Goal: Task Accomplishment & Management: Use online tool/utility

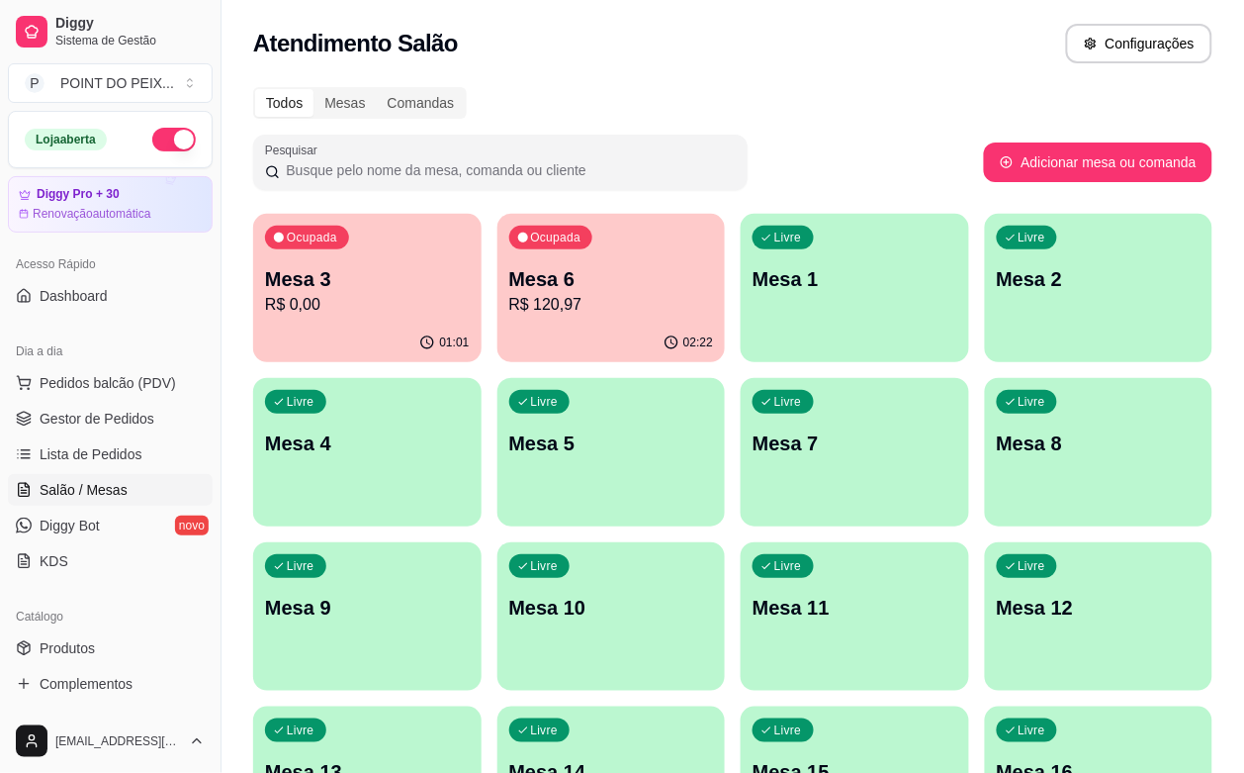
click at [753, 442] on p "Mesa 7" at bounding box center [855, 443] width 205 height 28
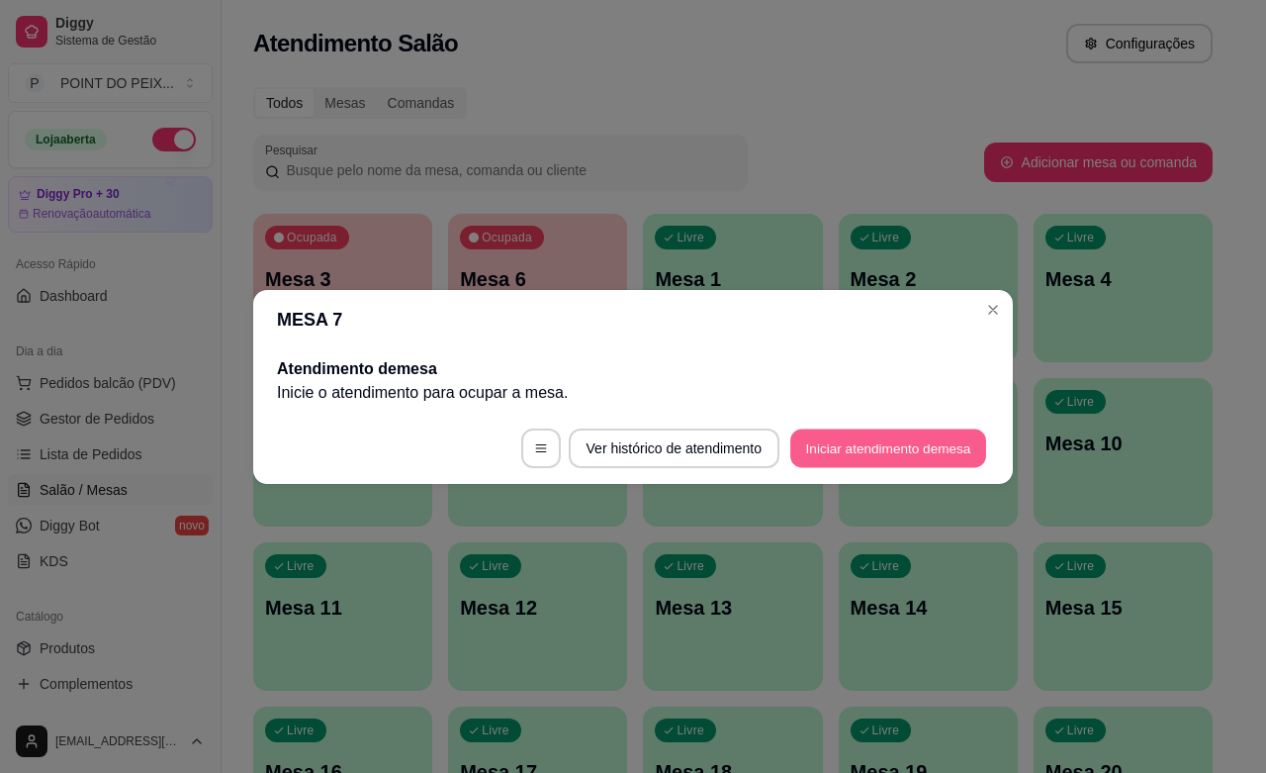
click at [858, 458] on button "Iniciar atendimento de mesa" at bounding box center [888, 447] width 196 height 39
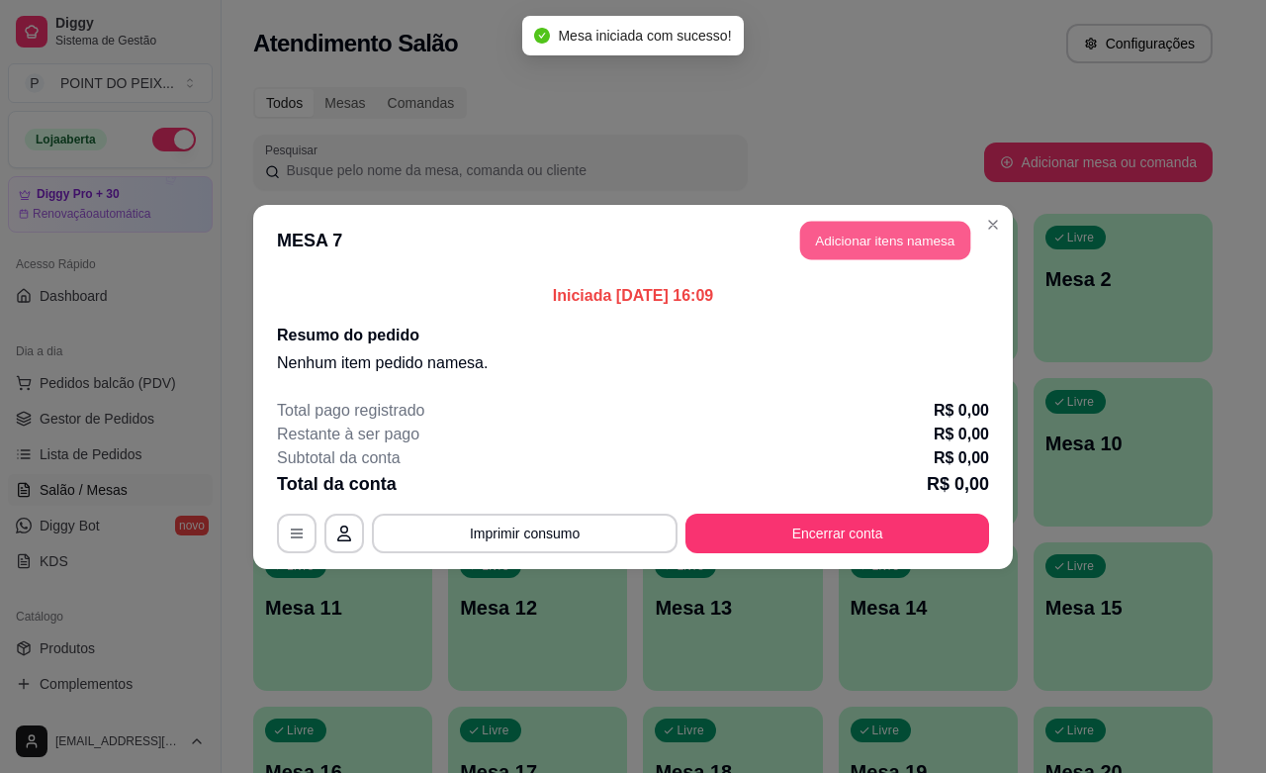
click at [880, 247] on button "Adicionar itens na mesa" at bounding box center [885, 240] width 170 height 39
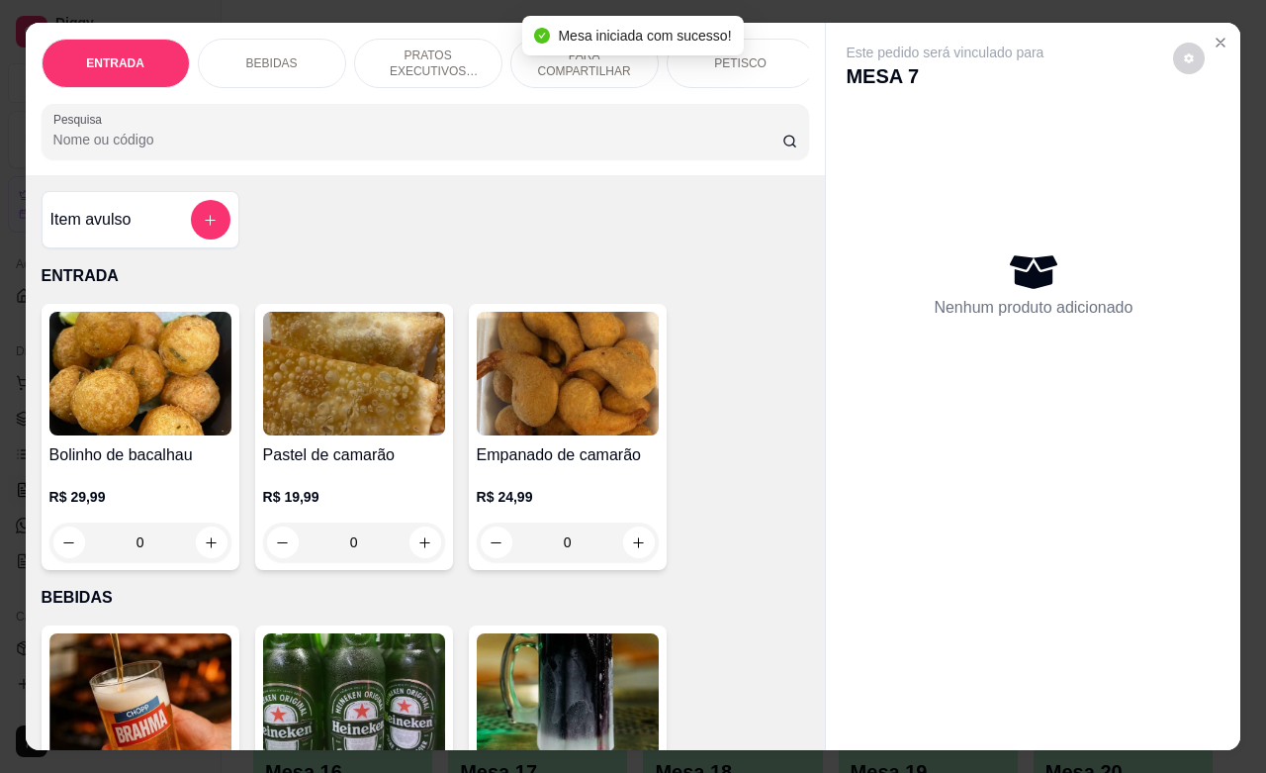
click at [285, 56] on div "BEBIDAS" at bounding box center [272, 63] width 148 height 49
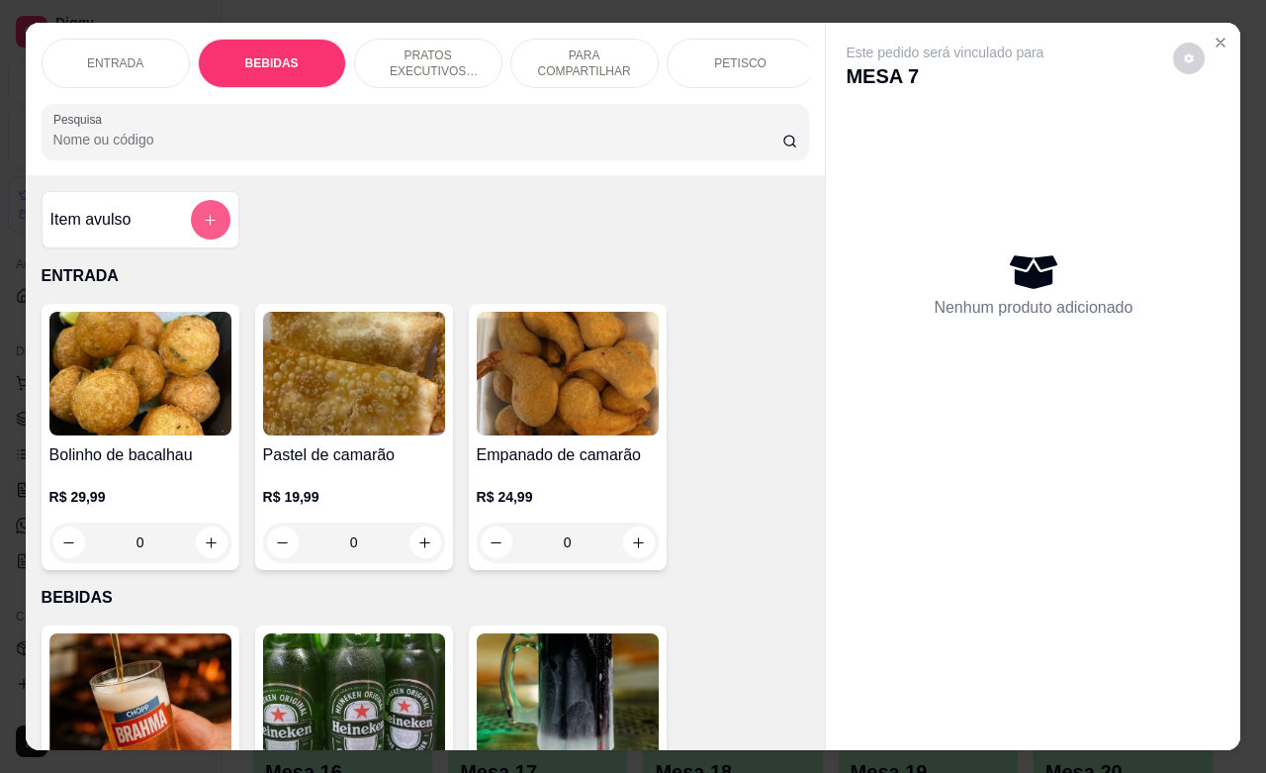
click at [208, 239] on button "add-separate-item" at bounding box center [211, 220] width 40 height 40
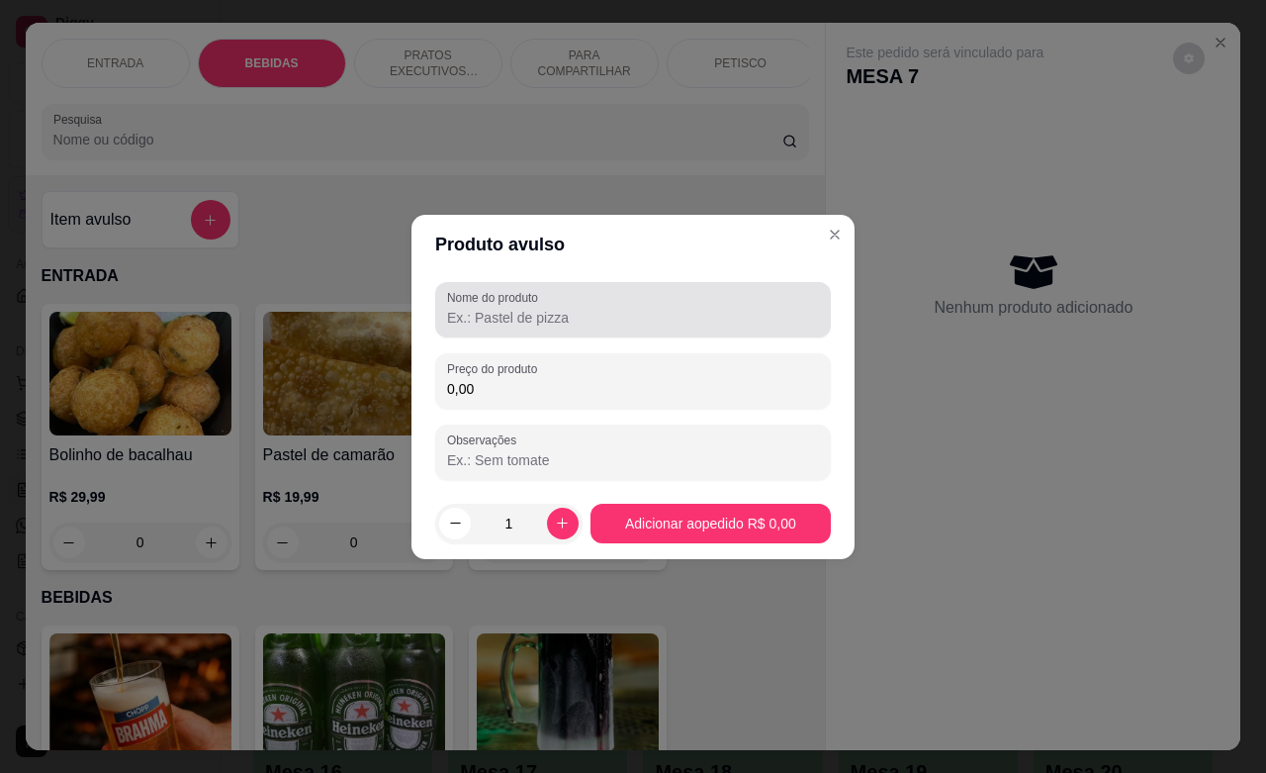
click at [574, 322] on input "Nome do produto" at bounding box center [633, 318] width 372 height 20
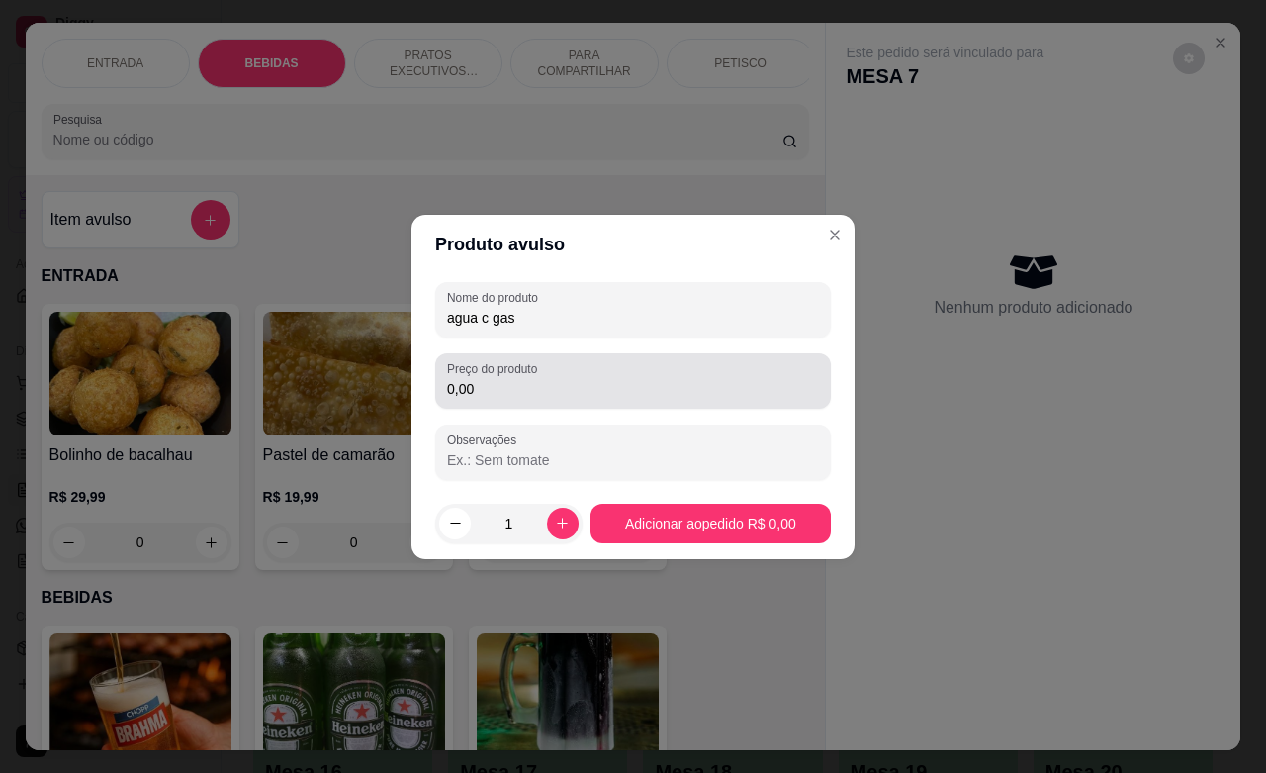
type input "agua c gas"
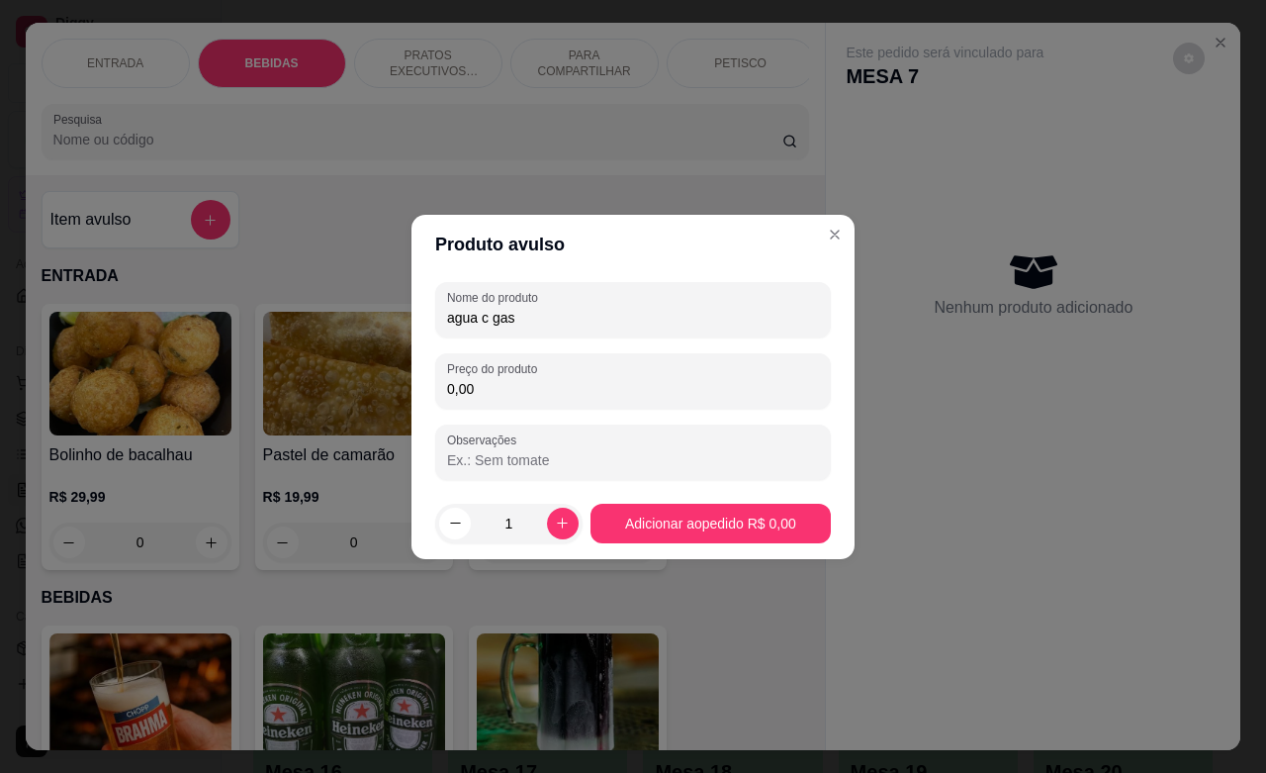
click at [487, 397] on input "0,00" at bounding box center [633, 389] width 372 height 20
type input "4,00"
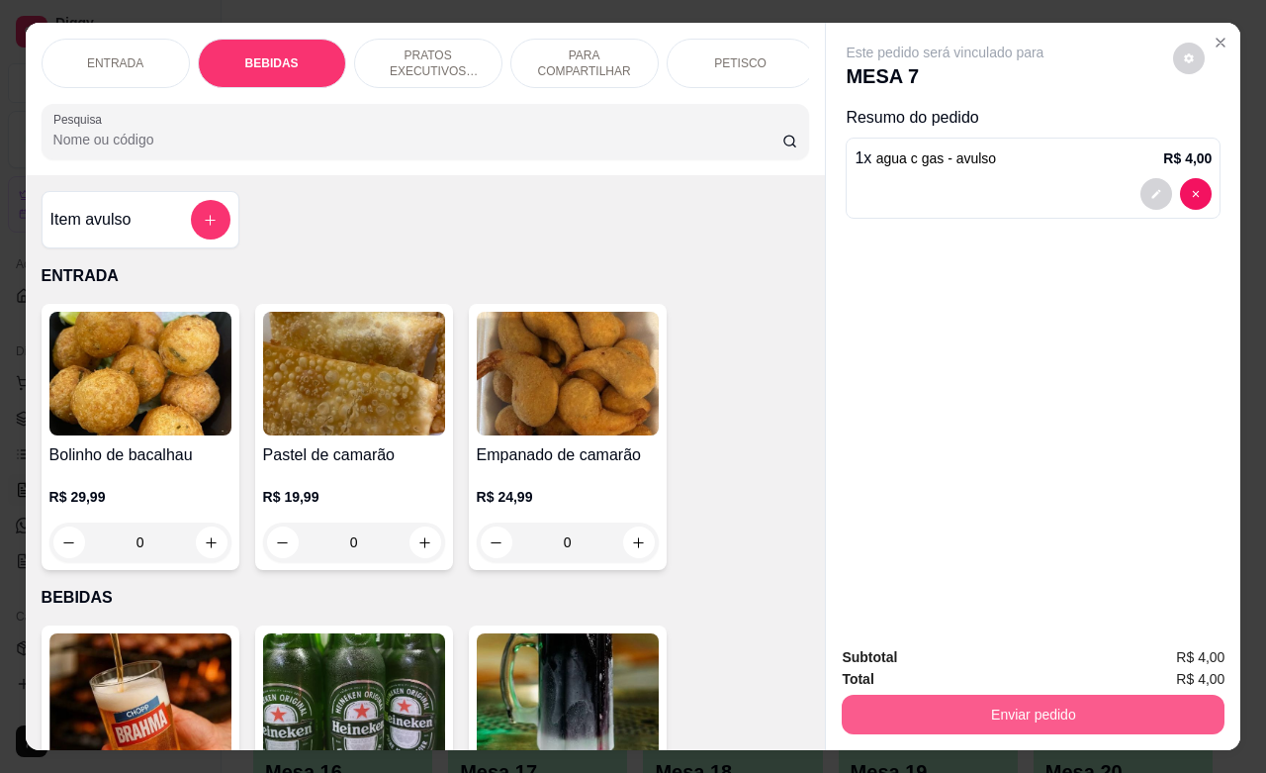
click at [938, 703] on button "Enviar pedido" at bounding box center [1033, 714] width 383 height 40
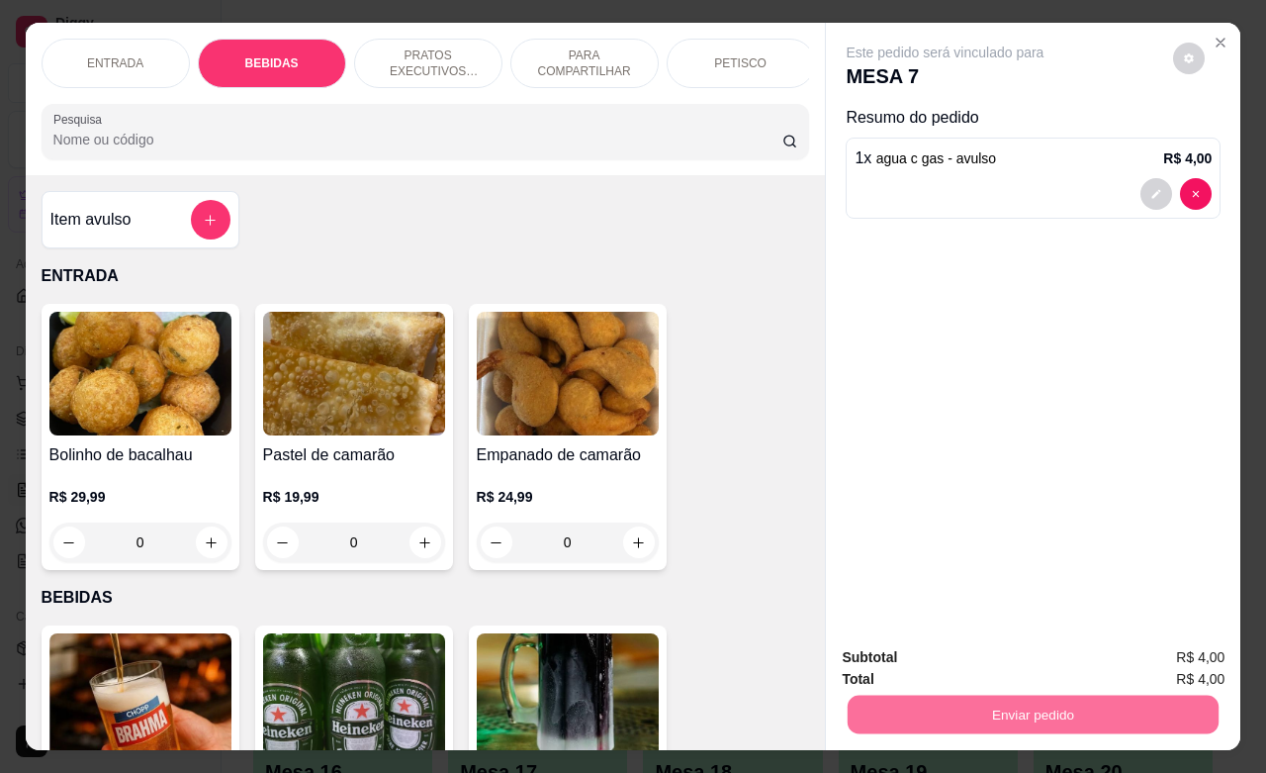
click at [923, 659] on button "Não registrar e enviar pedido" at bounding box center [966, 655] width 206 height 38
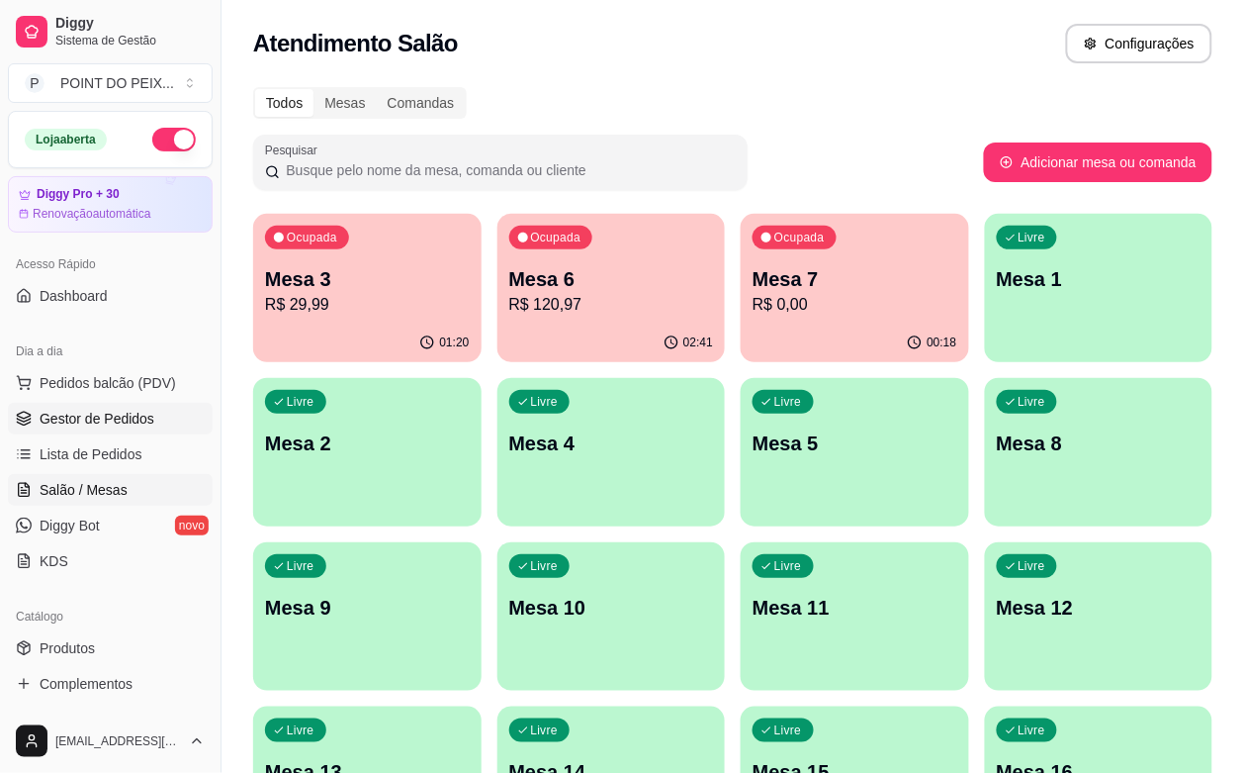
click at [120, 416] on span "Gestor de Pedidos" at bounding box center [97, 419] width 115 height 20
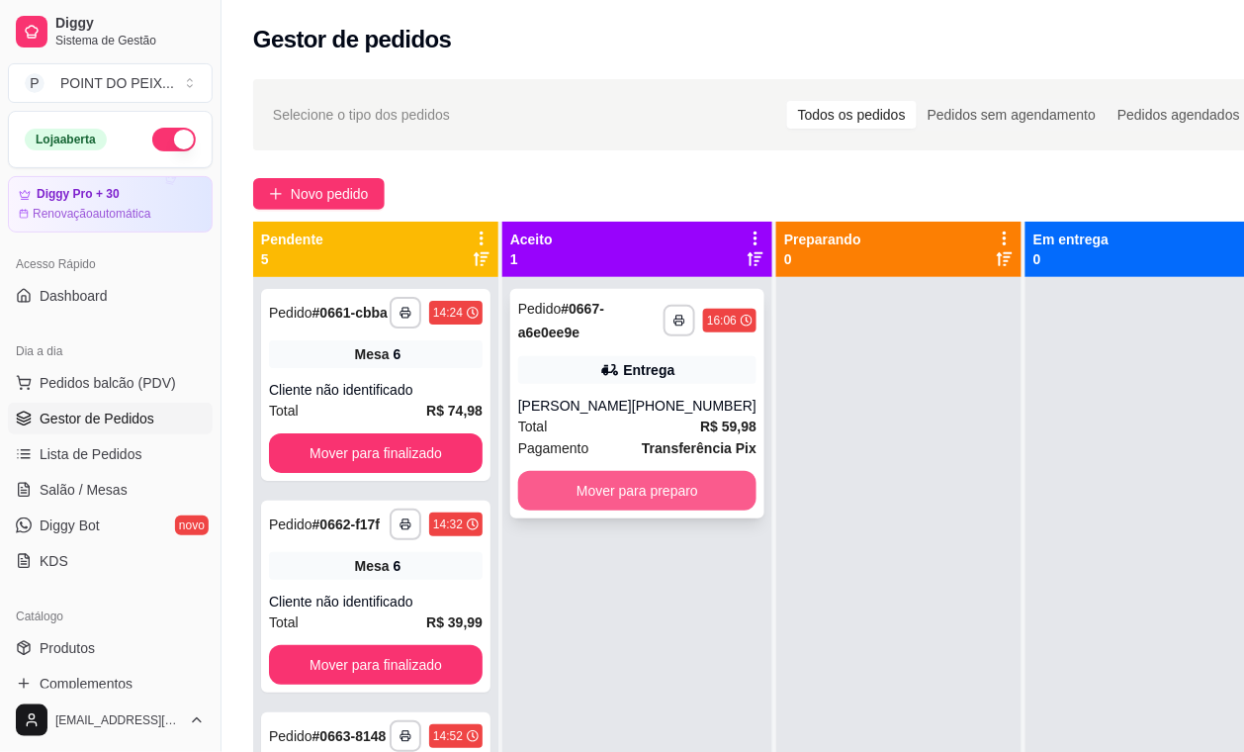
click at [611, 497] on button "Mover para preparo" at bounding box center [637, 491] width 238 height 40
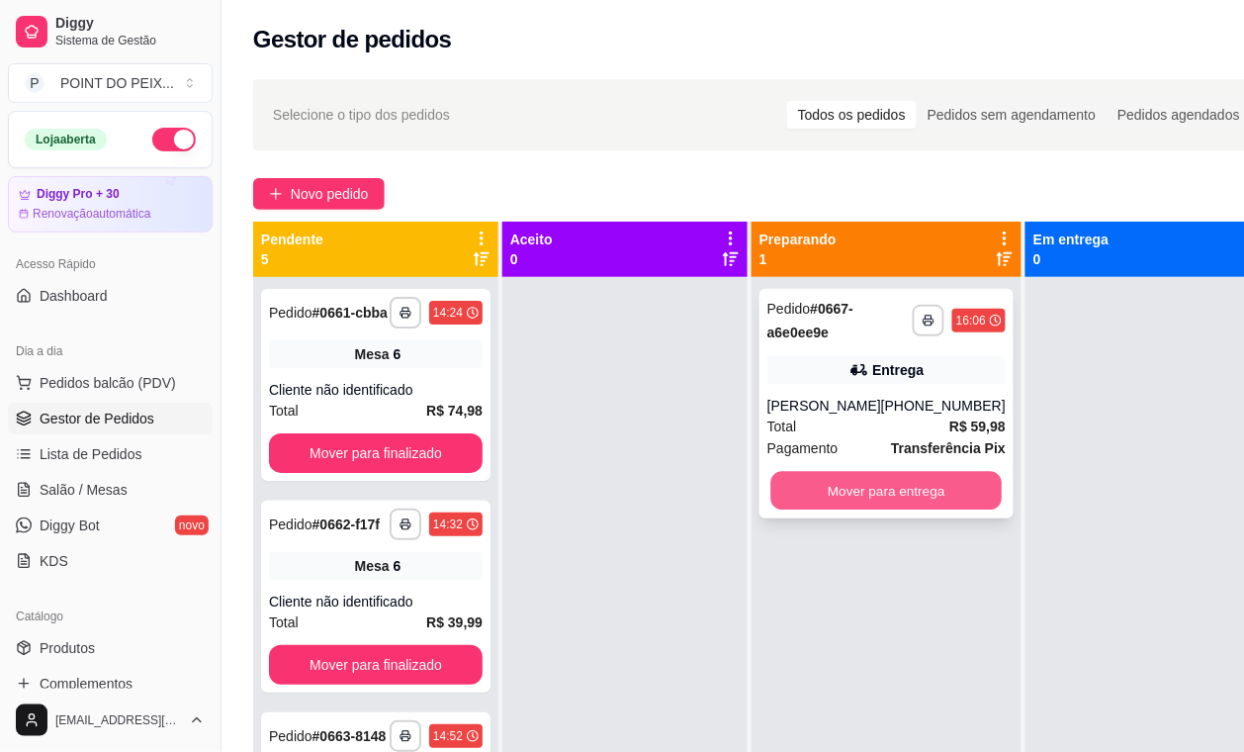
click at [873, 502] on button "Mover para entrega" at bounding box center [887, 491] width 231 height 39
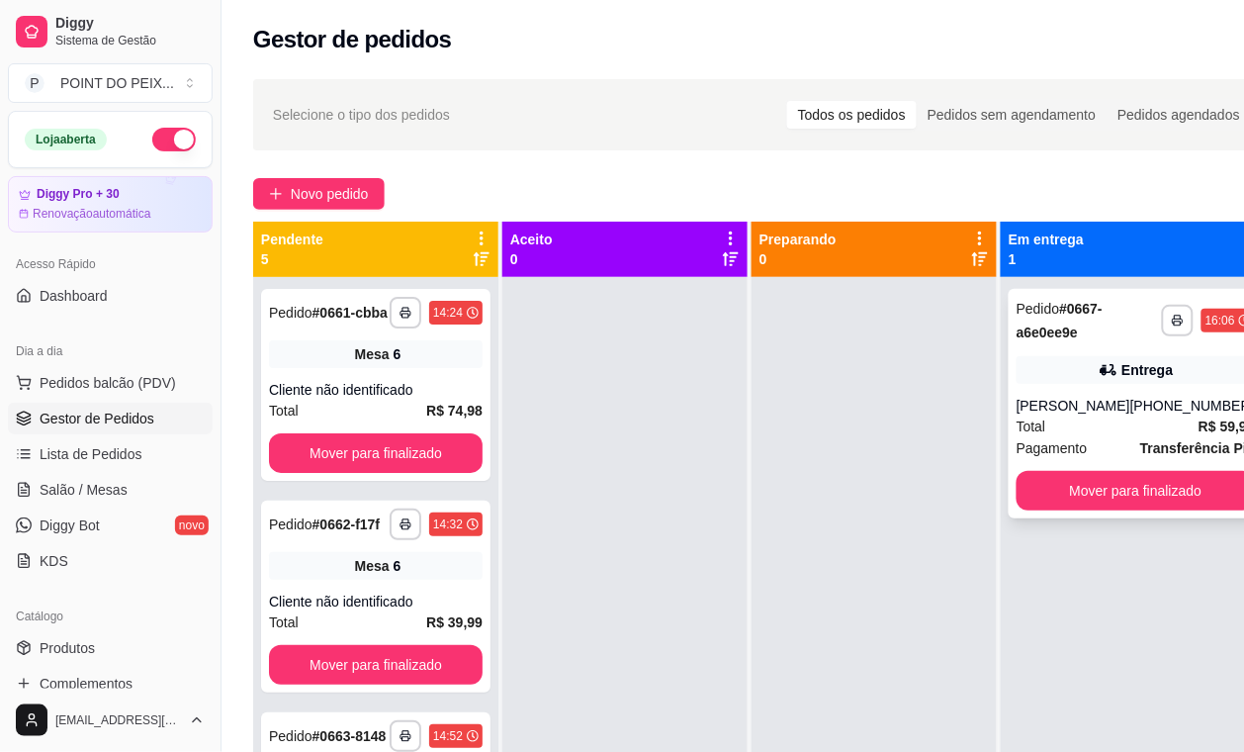
click at [1096, 417] on div "Total R$ 59,98" at bounding box center [1136, 426] width 238 height 22
click at [1153, 495] on button "Mover para finalizado" at bounding box center [1136, 491] width 238 height 40
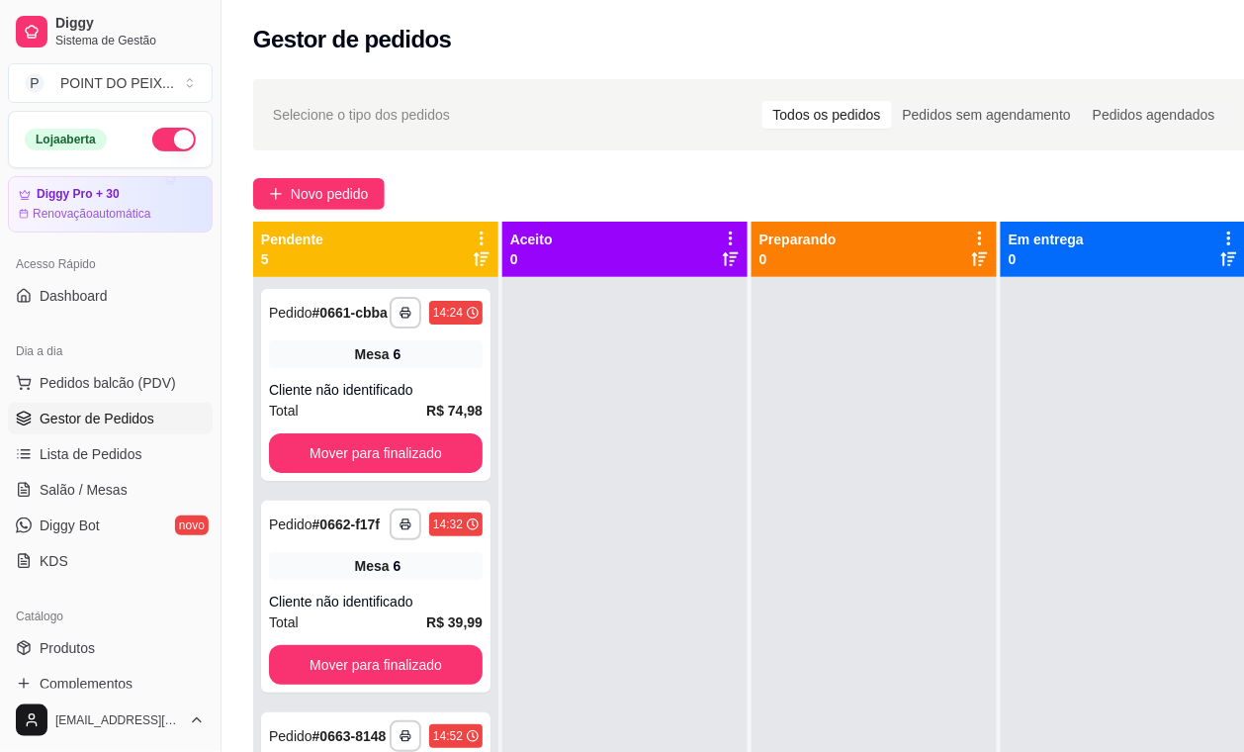
click at [92, 427] on span "Gestor de Pedidos" at bounding box center [97, 419] width 115 height 20
click at [114, 387] on span "Pedidos balcão (PDV)" at bounding box center [108, 383] width 137 height 20
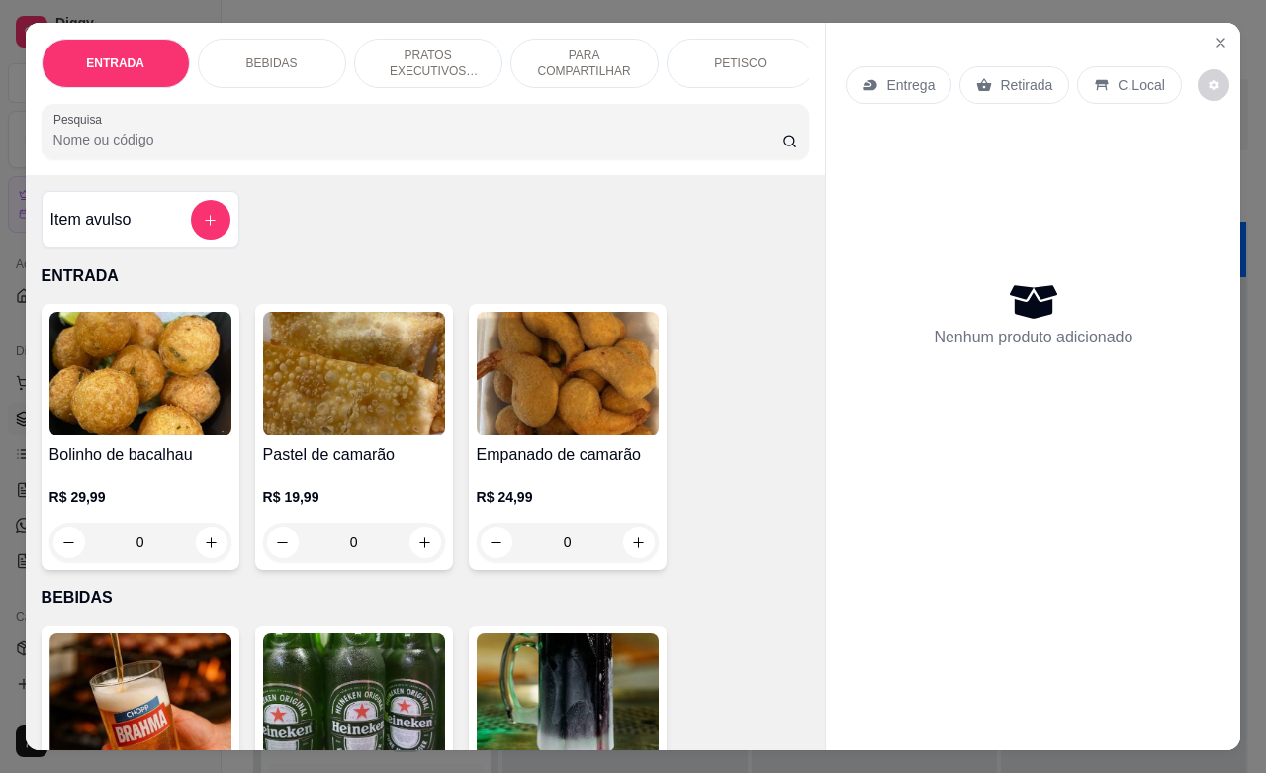
click at [119, 451] on div "Bolinho de bacalhau R$ 29,99 0" at bounding box center [141, 437] width 198 height 266
click at [1213, 35] on icon "Close" at bounding box center [1221, 43] width 16 height 16
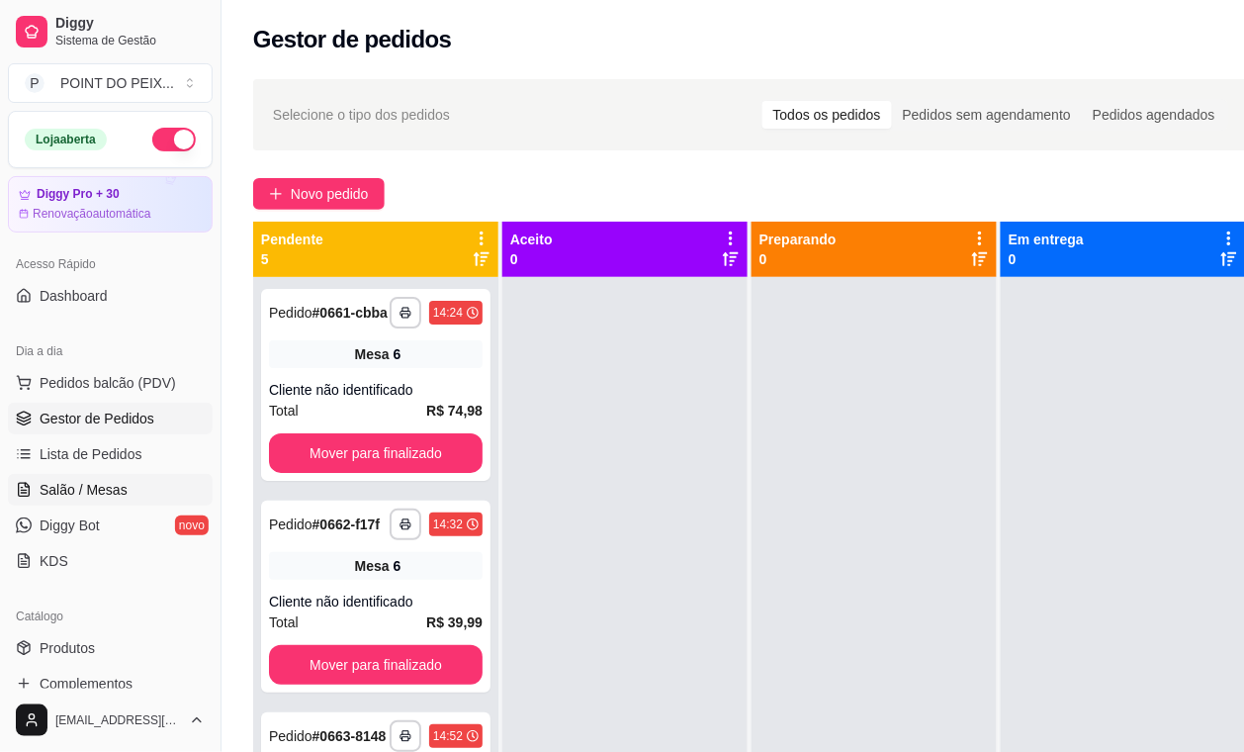
click at [105, 500] on span "Salão / Mesas" at bounding box center [84, 490] width 88 height 20
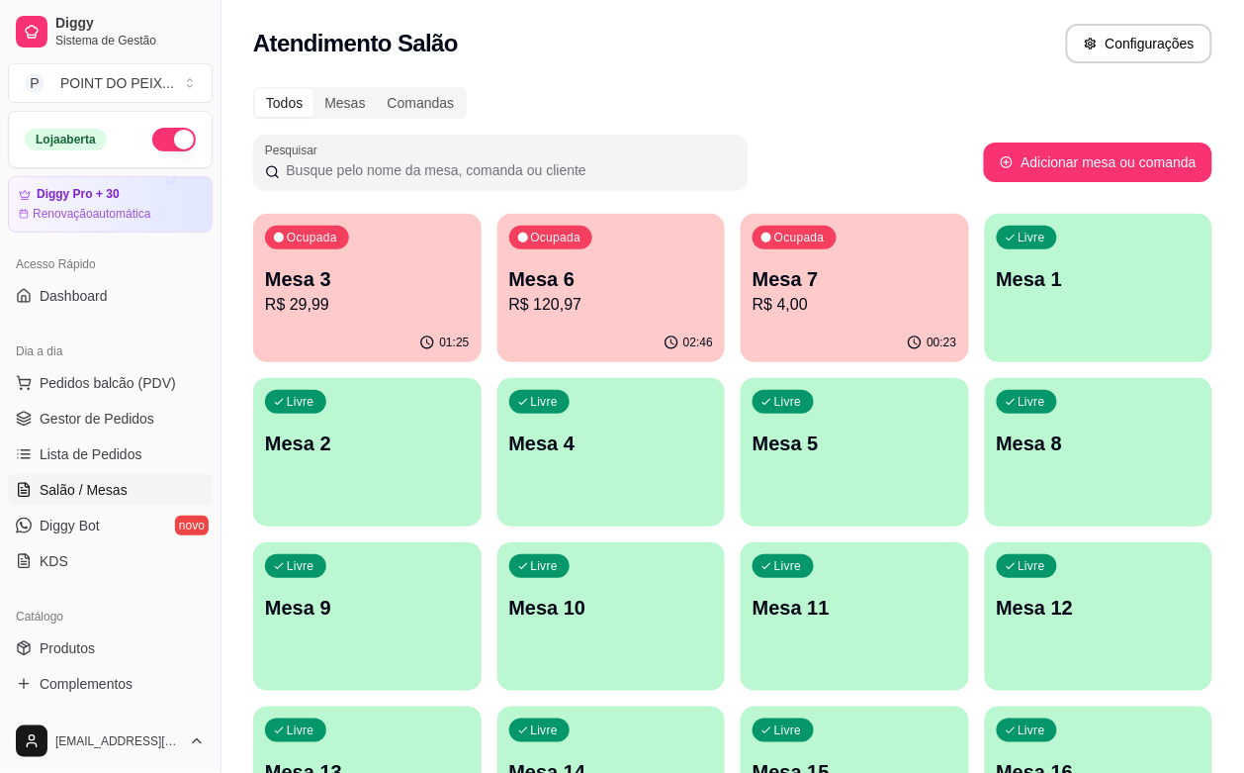
click at [482, 378] on div "Livre Mesa 2" at bounding box center [367, 440] width 229 height 125
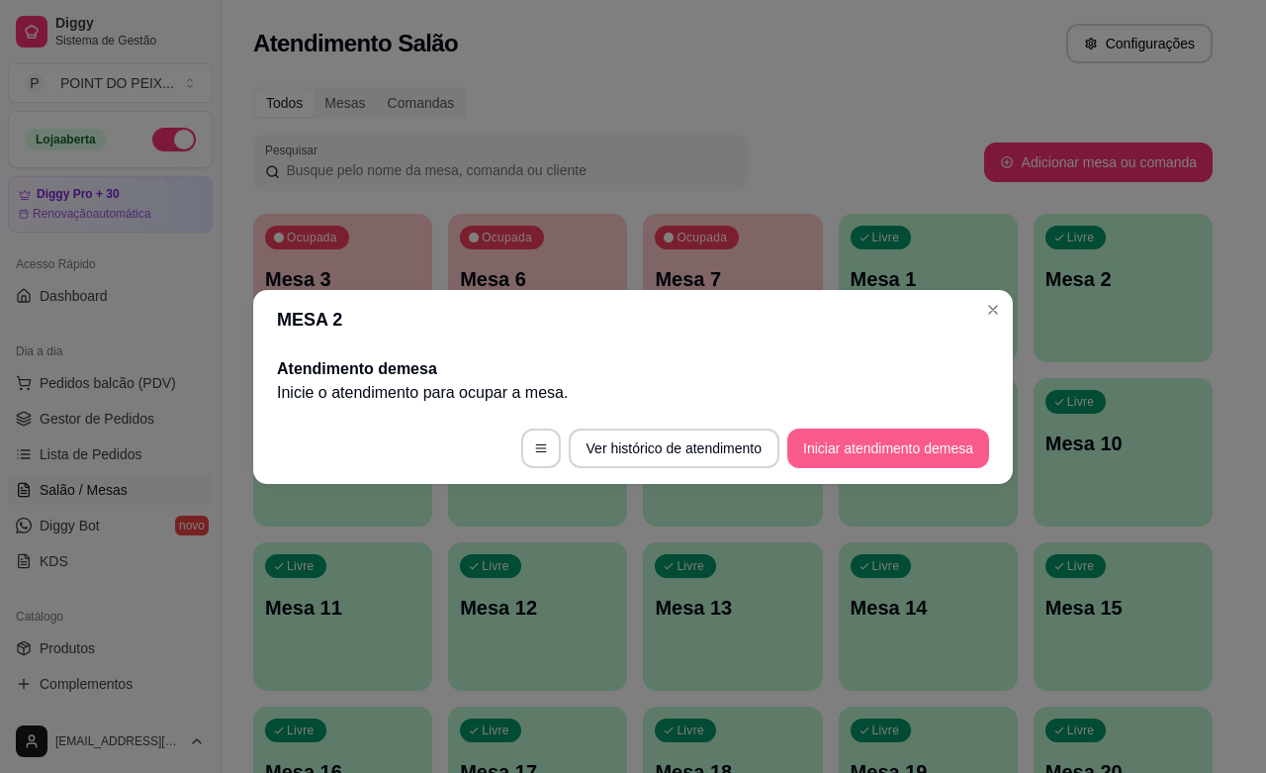
click at [878, 448] on button "Iniciar atendimento de mesa" at bounding box center [888, 448] width 202 height 40
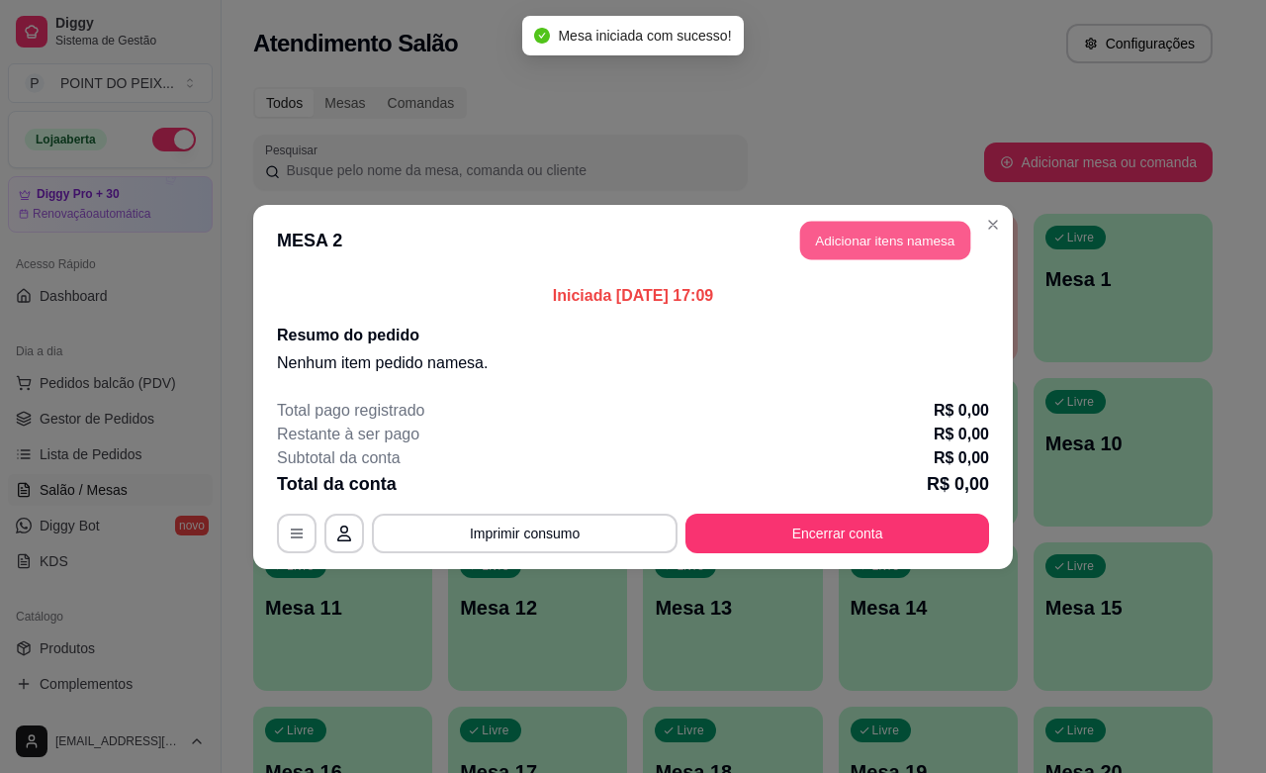
click at [863, 240] on button "Adicionar itens na mesa" at bounding box center [885, 240] width 170 height 39
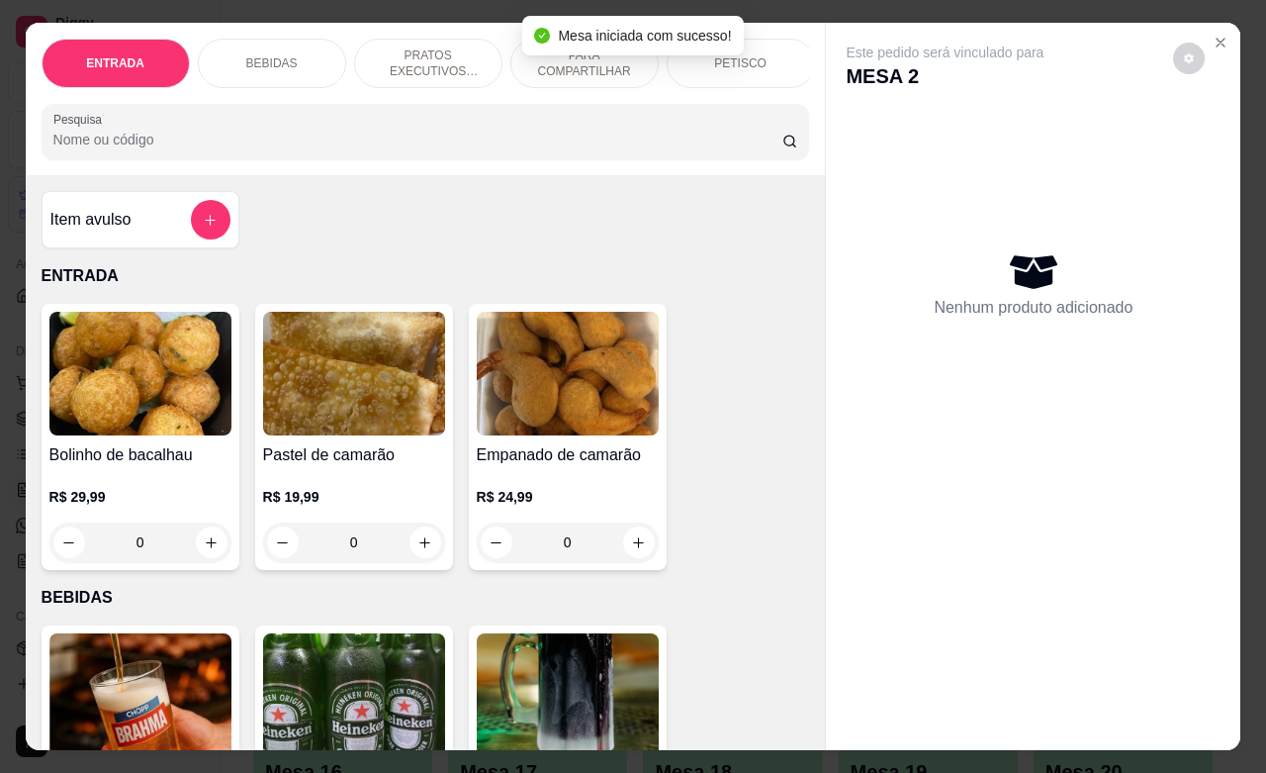
click at [754, 51] on div "PETISCO" at bounding box center [741, 63] width 148 height 49
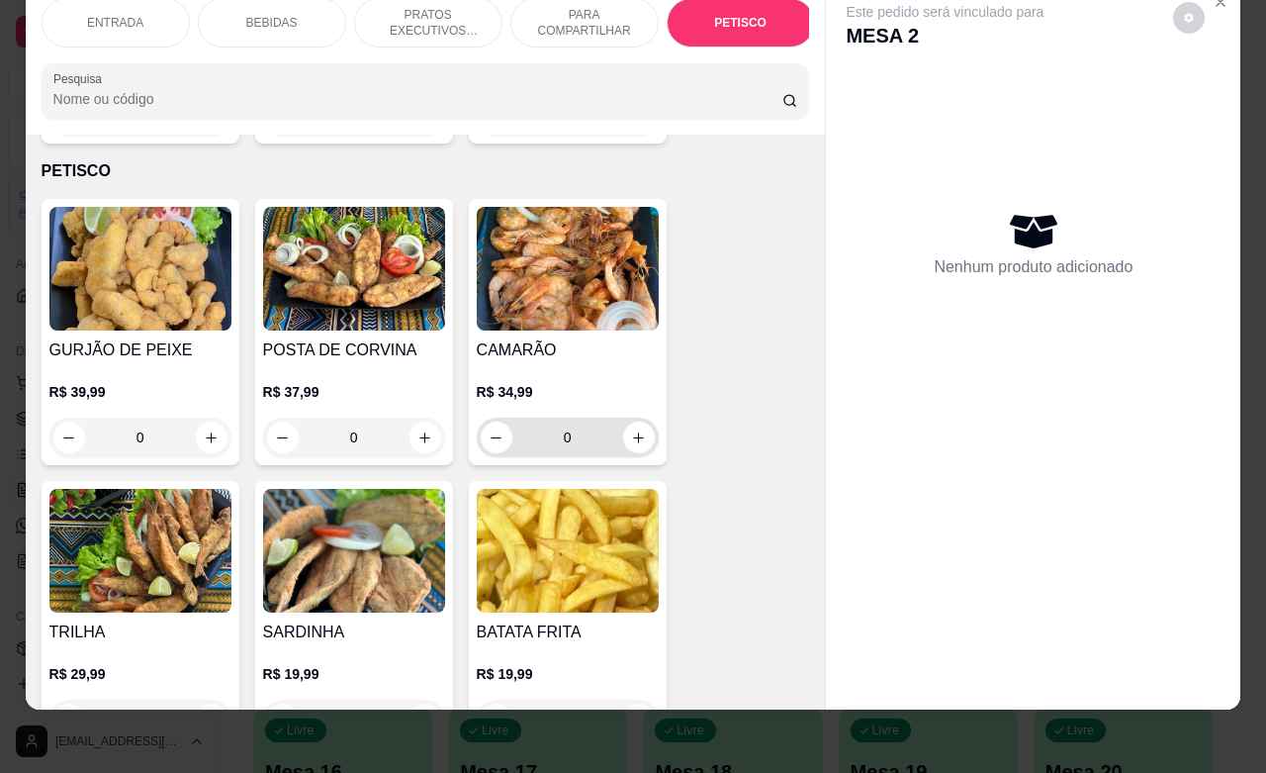
scroll to position [4741, 0]
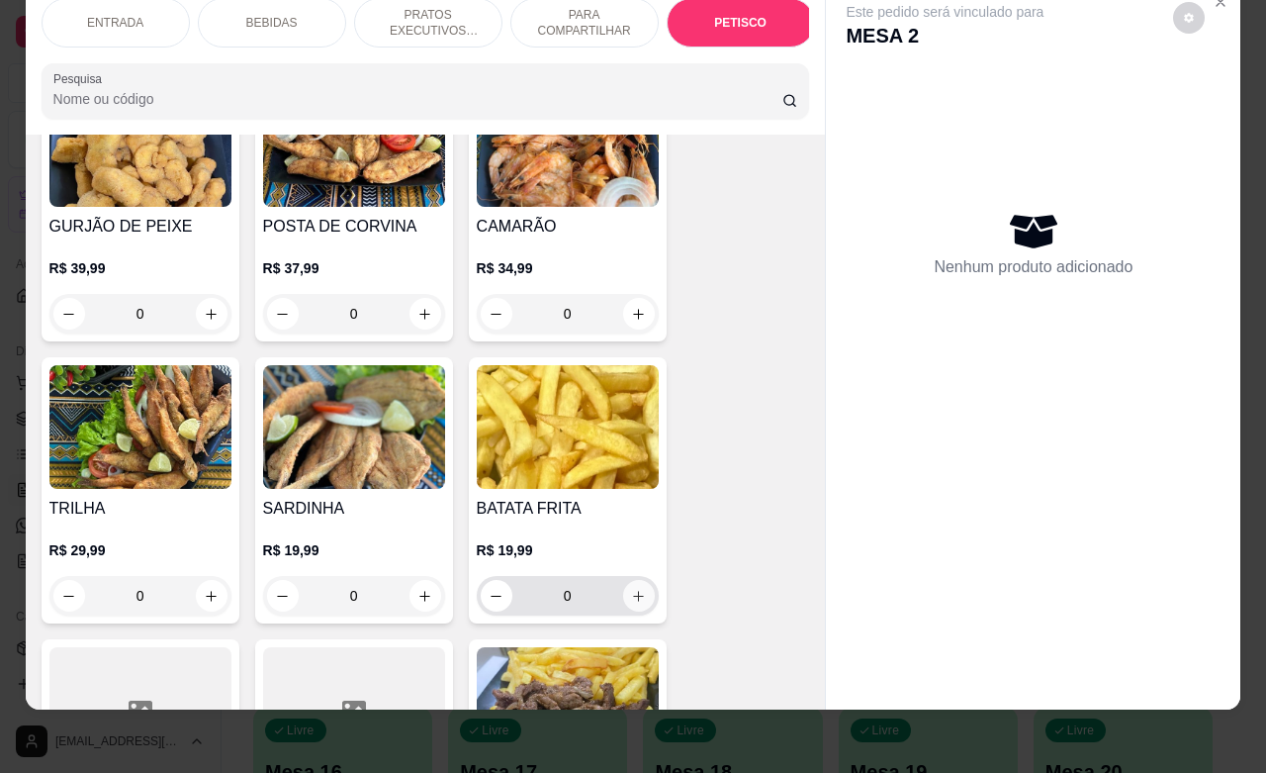
click at [631, 589] on icon "increase-product-quantity" at bounding box center [638, 596] width 15 height 15
type input "1"
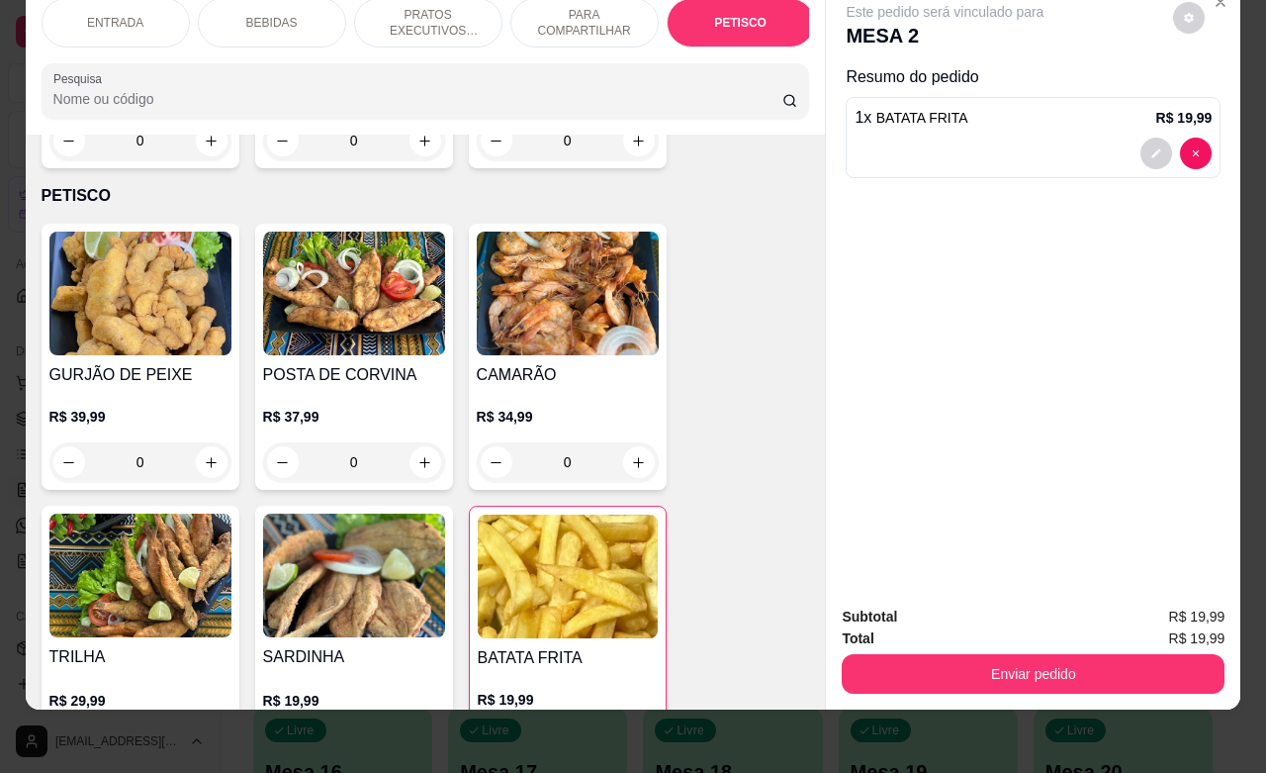
scroll to position [4370, 0]
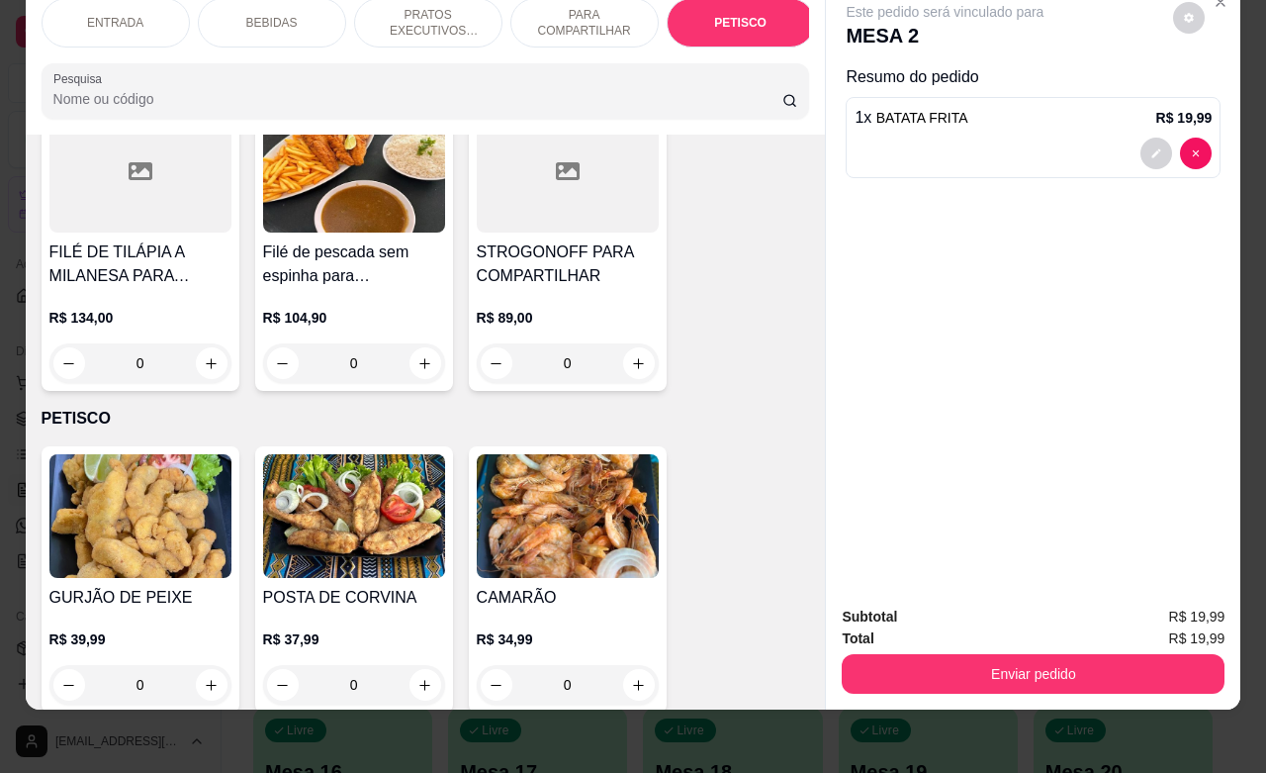
click at [121, 15] on p "ENTRADA" at bounding box center [115, 23] width 56 height 16
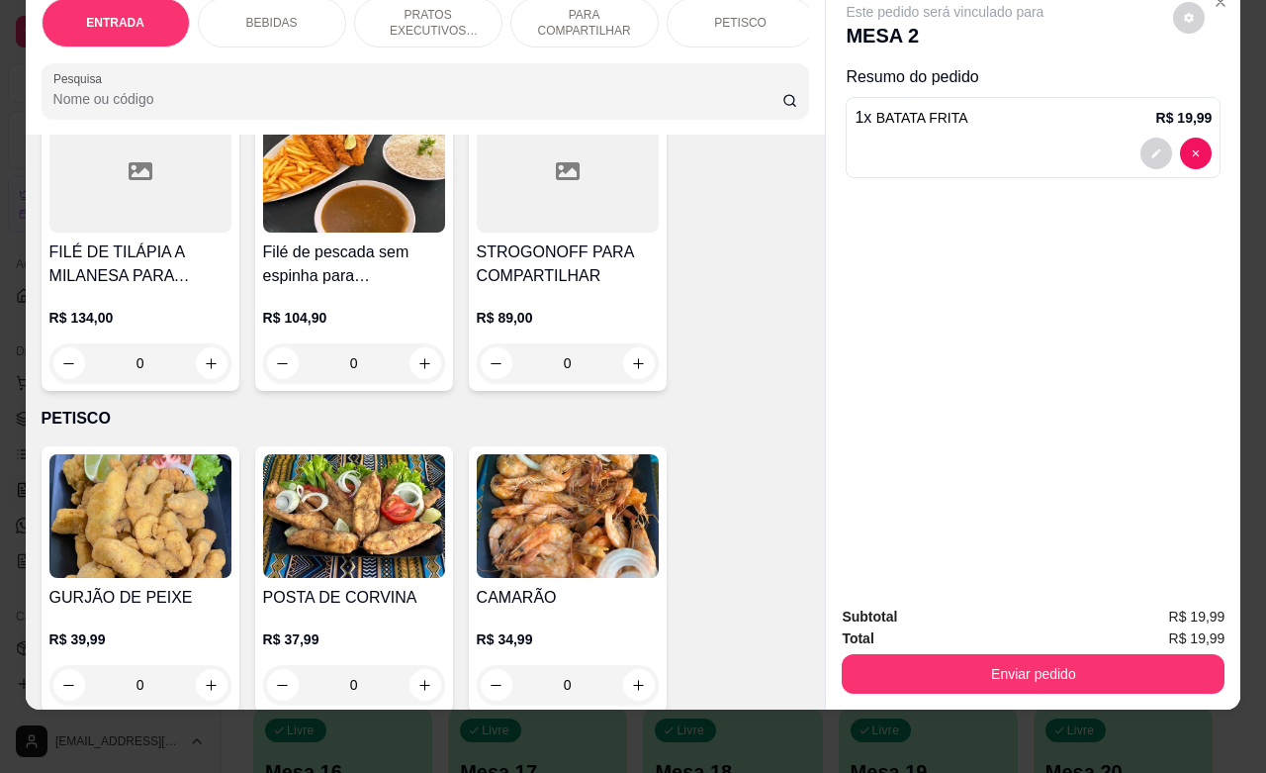
scroll to position [89, 0]
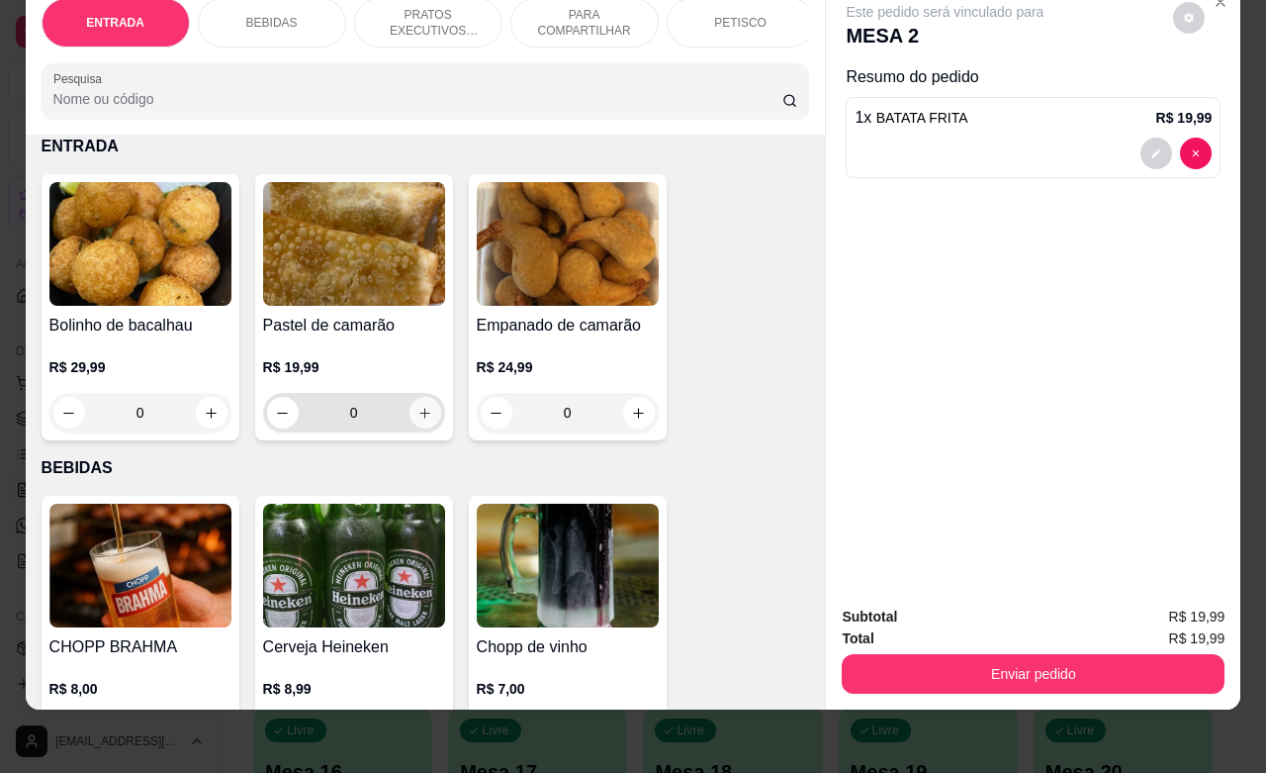
click at [413, 421] on button "increase-product-quantity" at bounding box center [426, 413] width 32 height 32
type input "1"
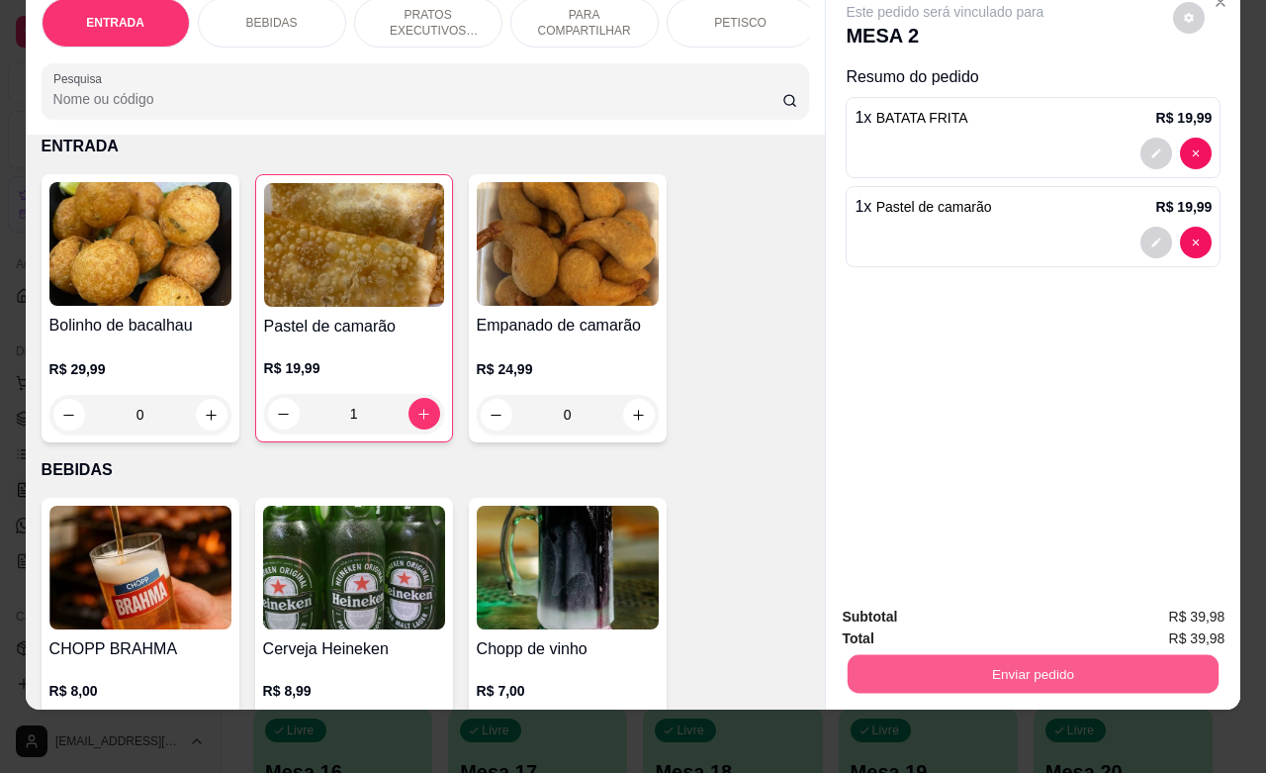
click at [923, 654] on button "Enviar pedido" at bounding box center [1033, 673] width 371 height 39
click at [935, 600] on button "Não registrar e enviar pedido" at bounding box center [966, 605] width 206 height 38
